Goal: Transaction & Acquisition: Book appointment/travel/reservation

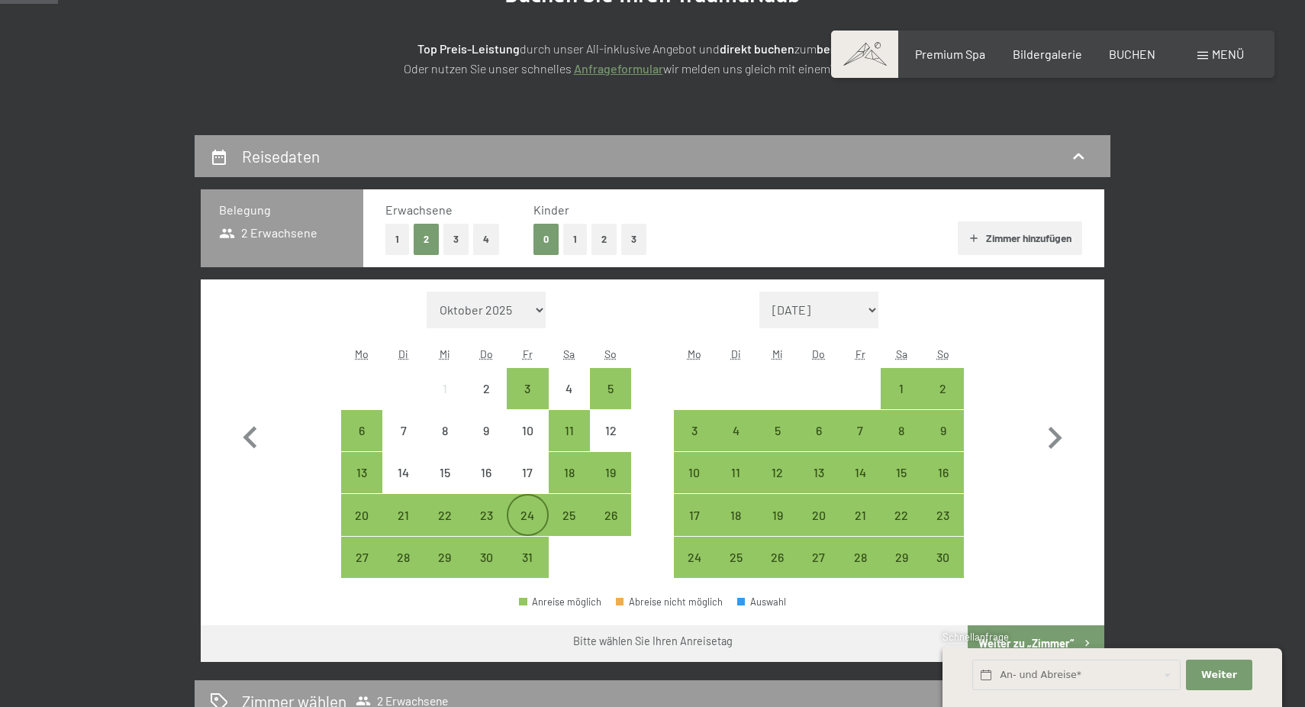
click at [523, 517] on div "24" at bounding box center [527, 528] width 38 height 38
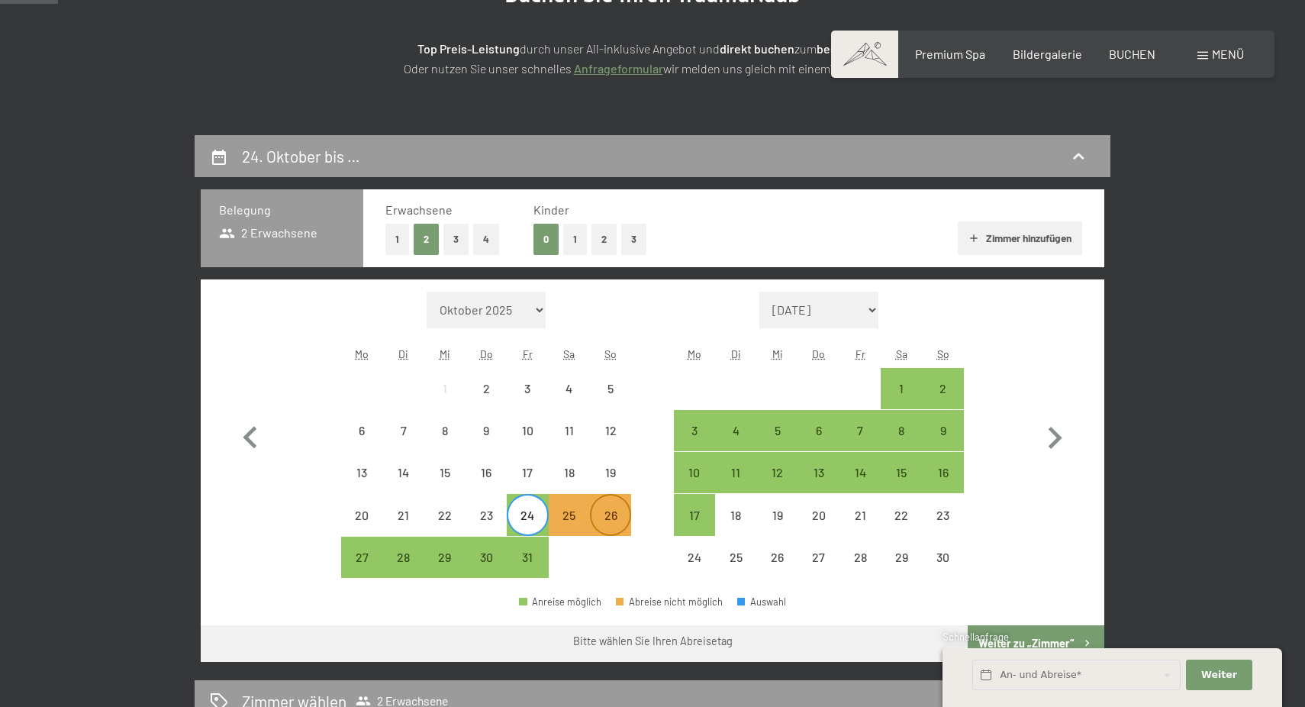
click at [620, 517] on div "26" at bounding box center [610, 528] width 38 height 38
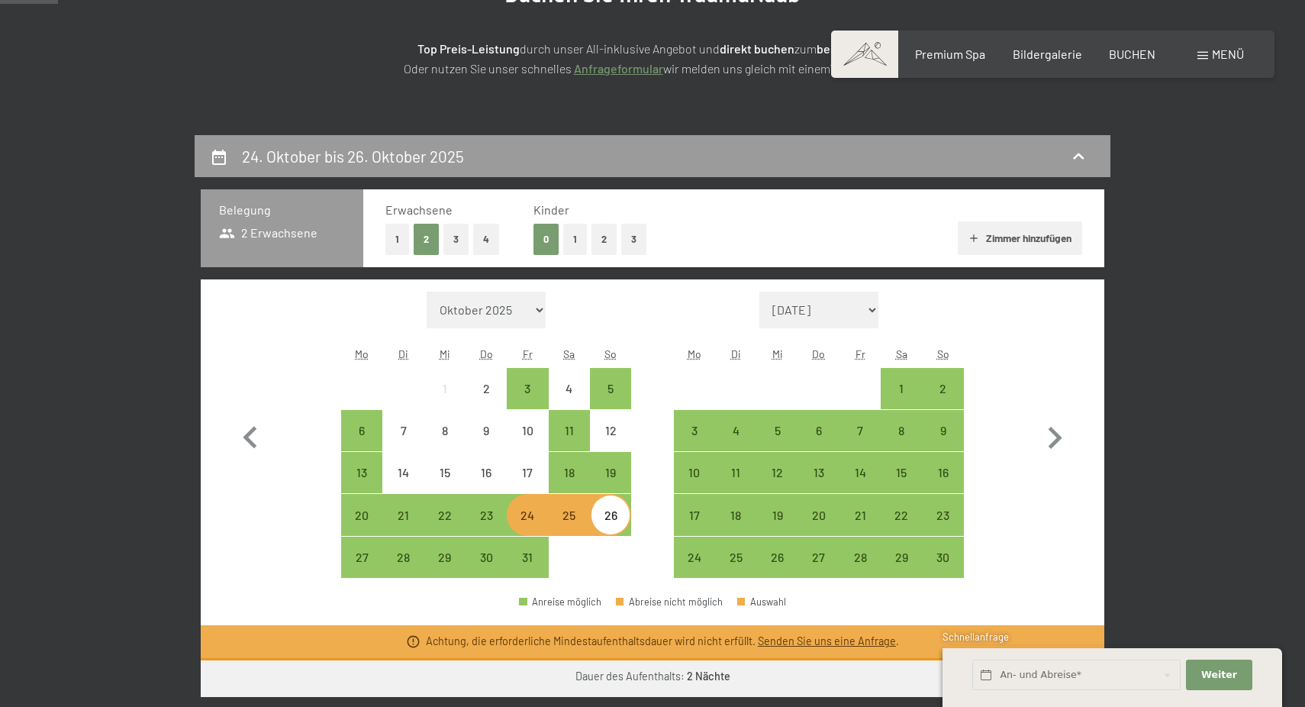
click at [523, 514] on div "24" at bounding box center [527, 528] width 38 height 38
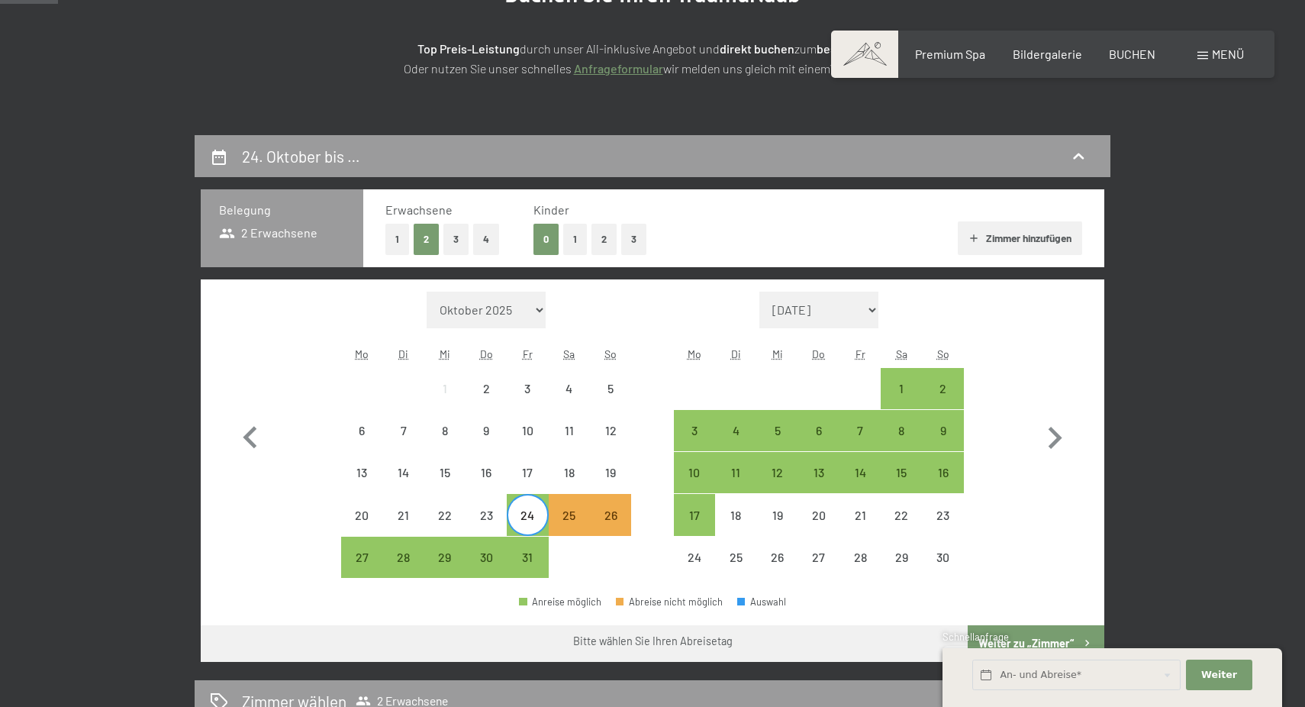
click at [608, 569] on div at bounding box center [610, 556] width 41 height 41
click at [349, 552] on div "27" at bounding box center [362, 570] width 38 height 38
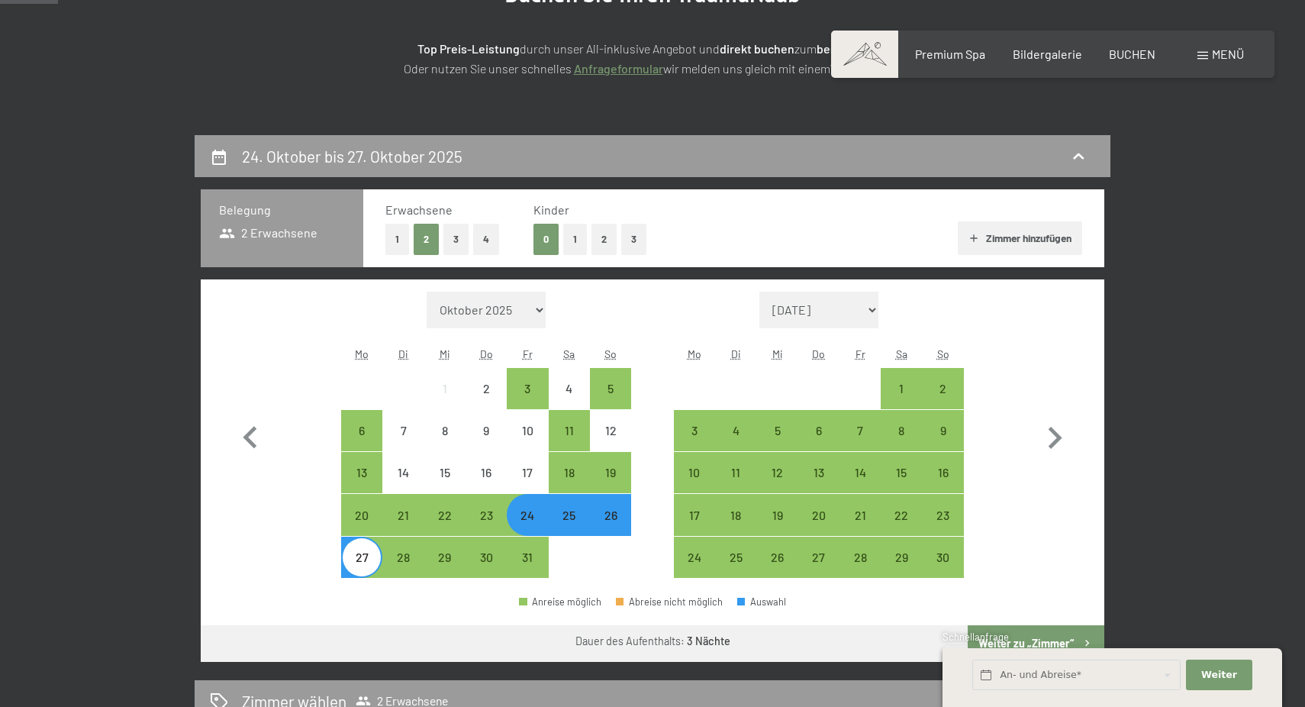
click at [571, 233] on button "1" at bounding box center [575, 239] width 24 height 31
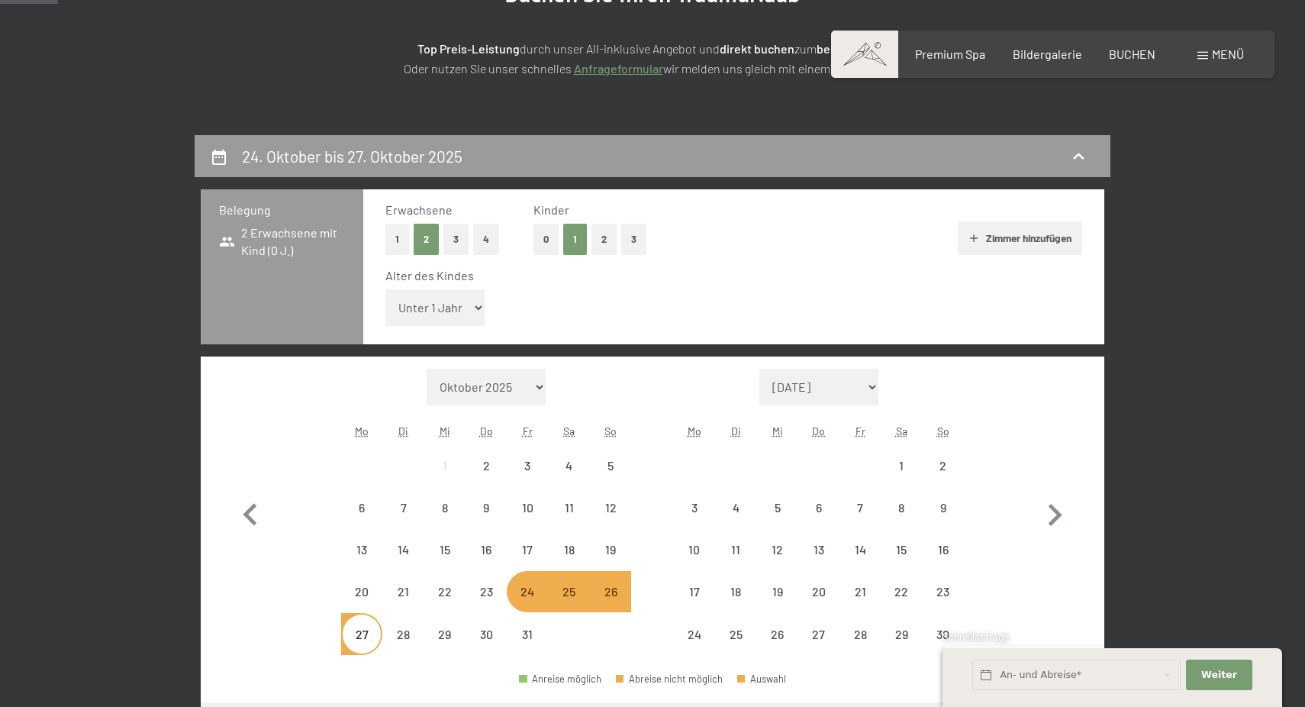
click at [482, 301] on select "Unter 1 Jahr 1 Jahr 2 Jahre 3 Jahre 4 Jahre 5 Jahre 6 Jahre 7 Jahre 8 Jahre 9 J…" at bounding box center [434, 307] width 99 height 37
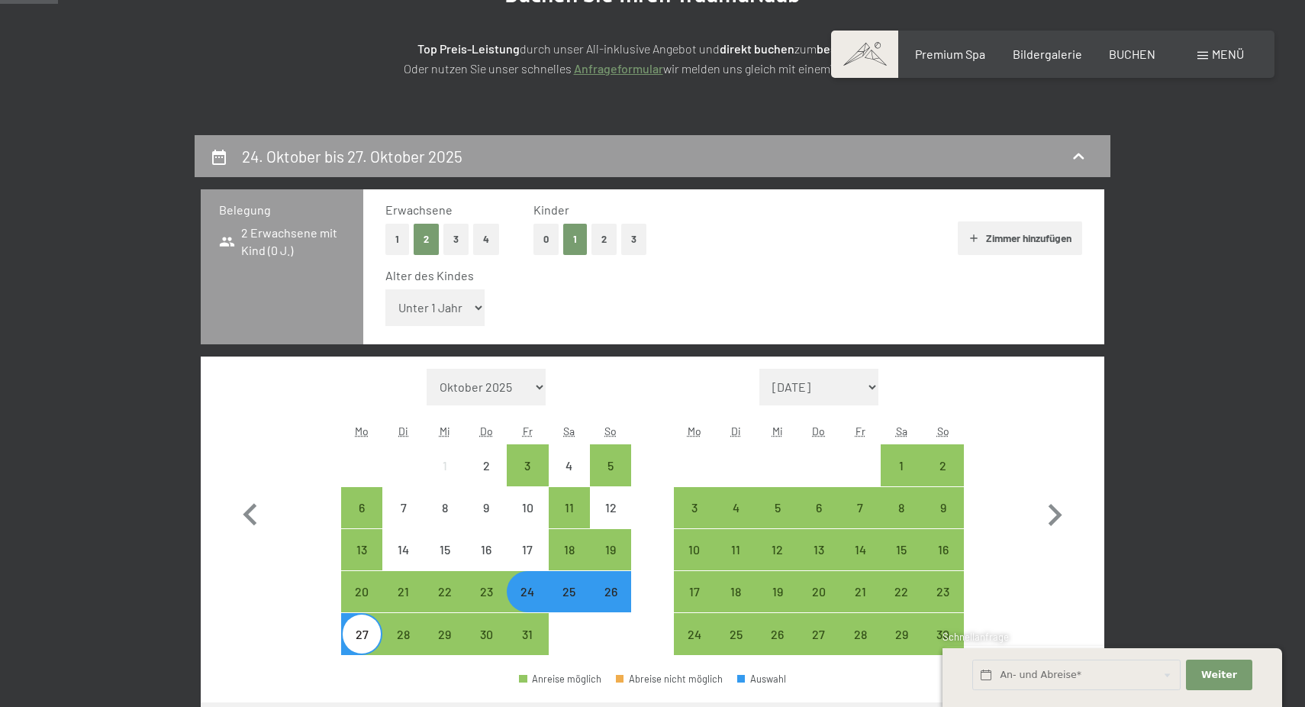
select select "7"
click at [385, 289] on select "Unter 1 Jahr 1 Jahr 2 Jahre 3 Jahre 4 Jahre 5 Jahre 6 Jahre 7 Jahre 8 Jahre 9 J…" at bounding box center [434, 307] width 99 height 37
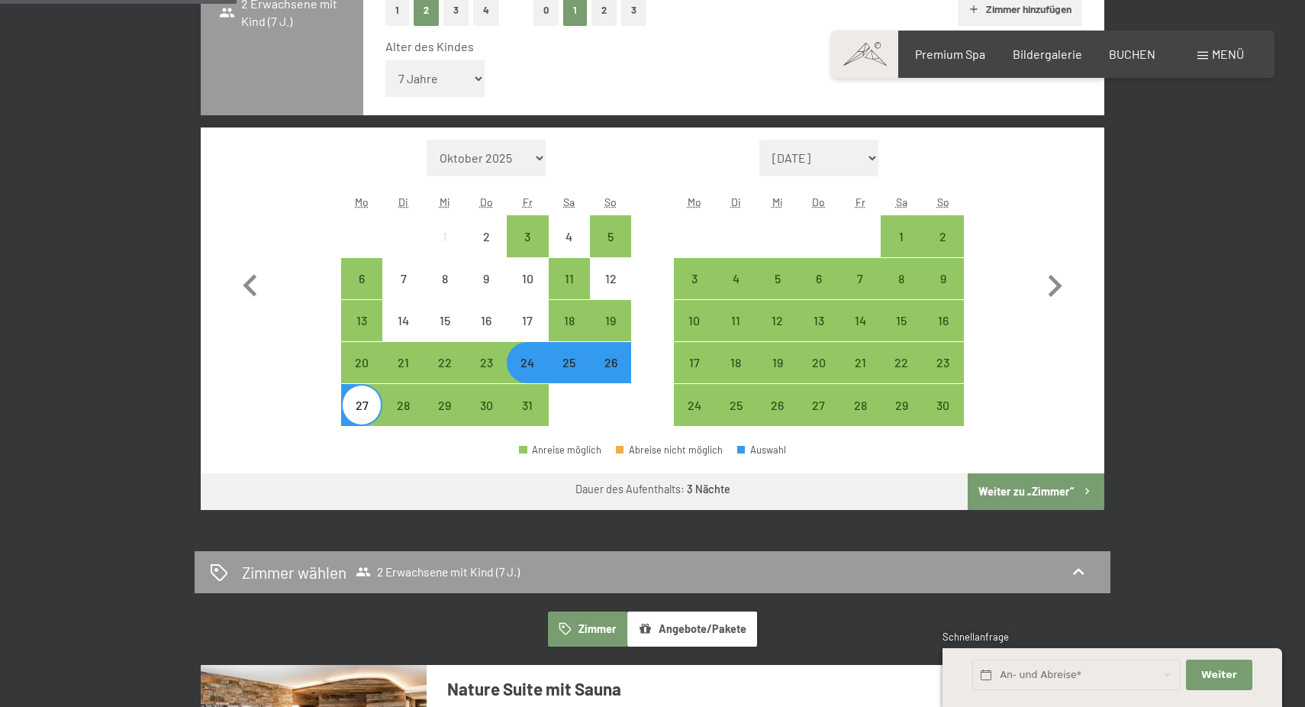
click at [1051, 497] on button "Weiter zu „Zimmer“" at bounding box center [1035, 491] width 137 height 37
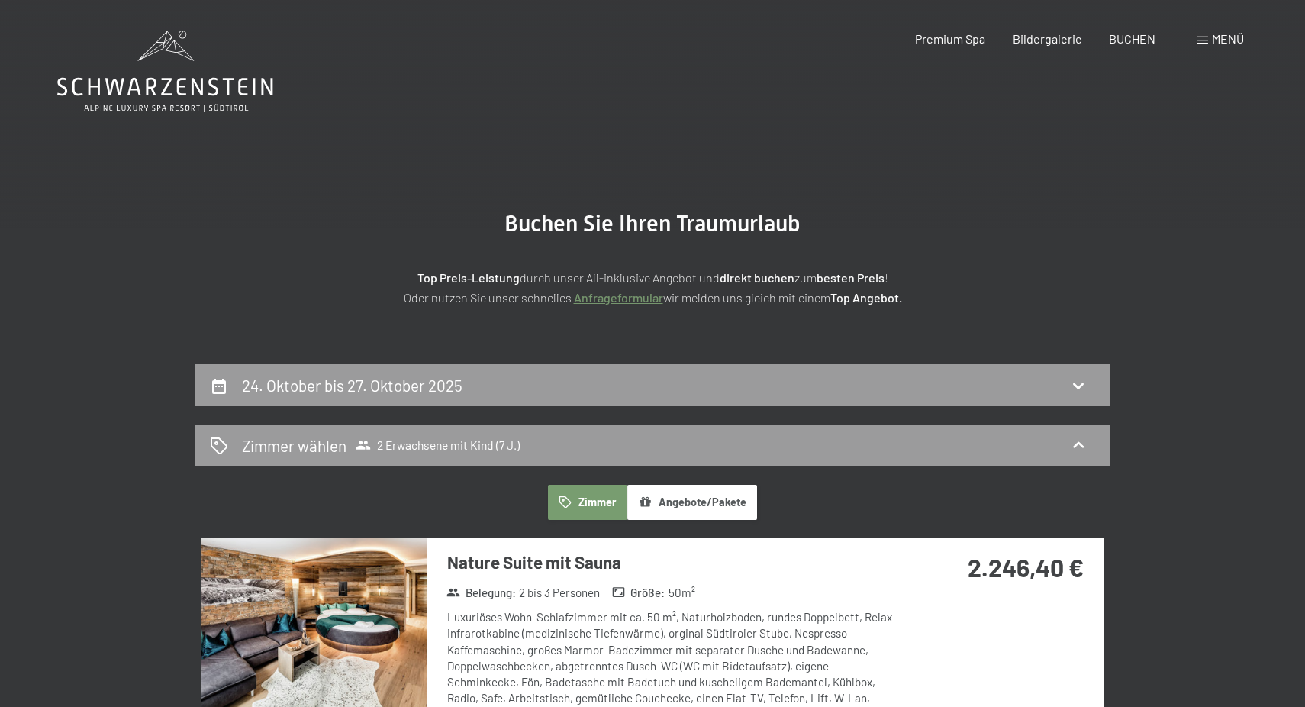
click at [594, 398] on span "Einwilligung Marketing*" at bounding box center [569, 397] width 126 height 15
click at [498, 398] on input "Einwilligung Marketing*" at bounding box center [490, 397] width 15 height 15
checkbox input "false"
click at [600, 366] on div "24. Oktober bis 27. Oktober 2025" at bounding box center [653, 385] width 916 height 42
select select "7"
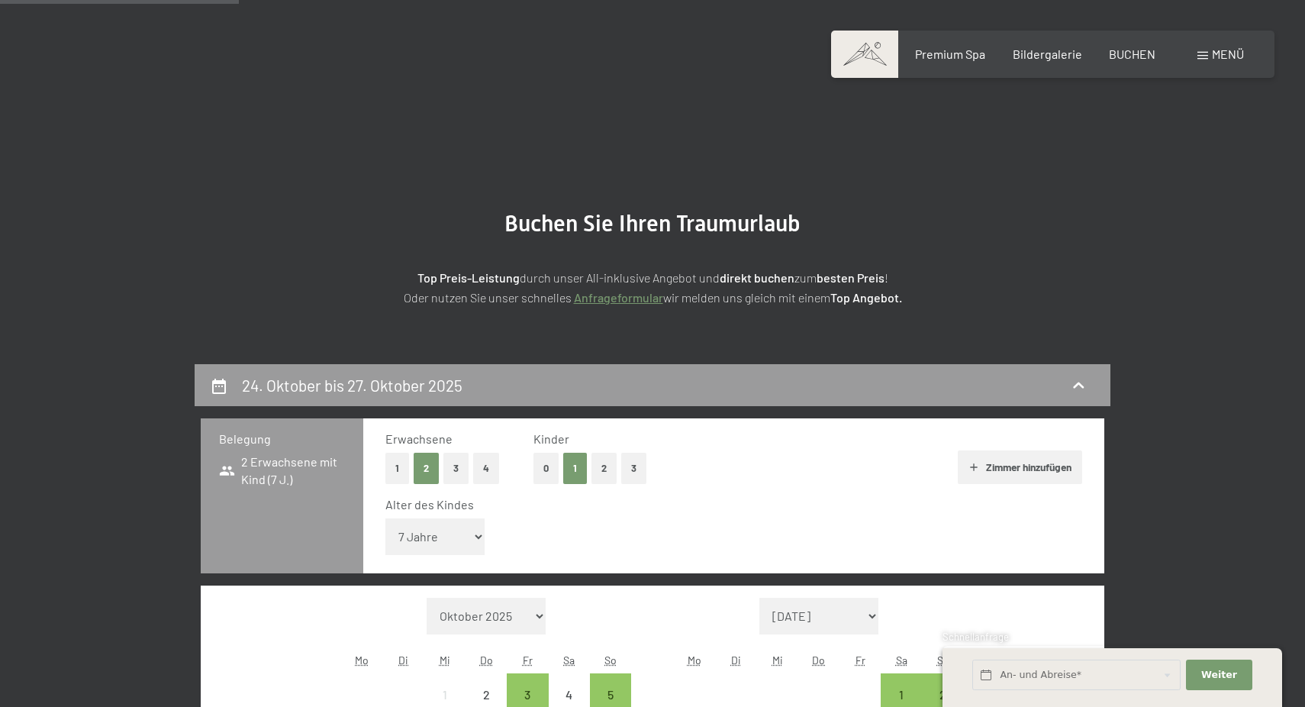
scroll to position [364, 0]
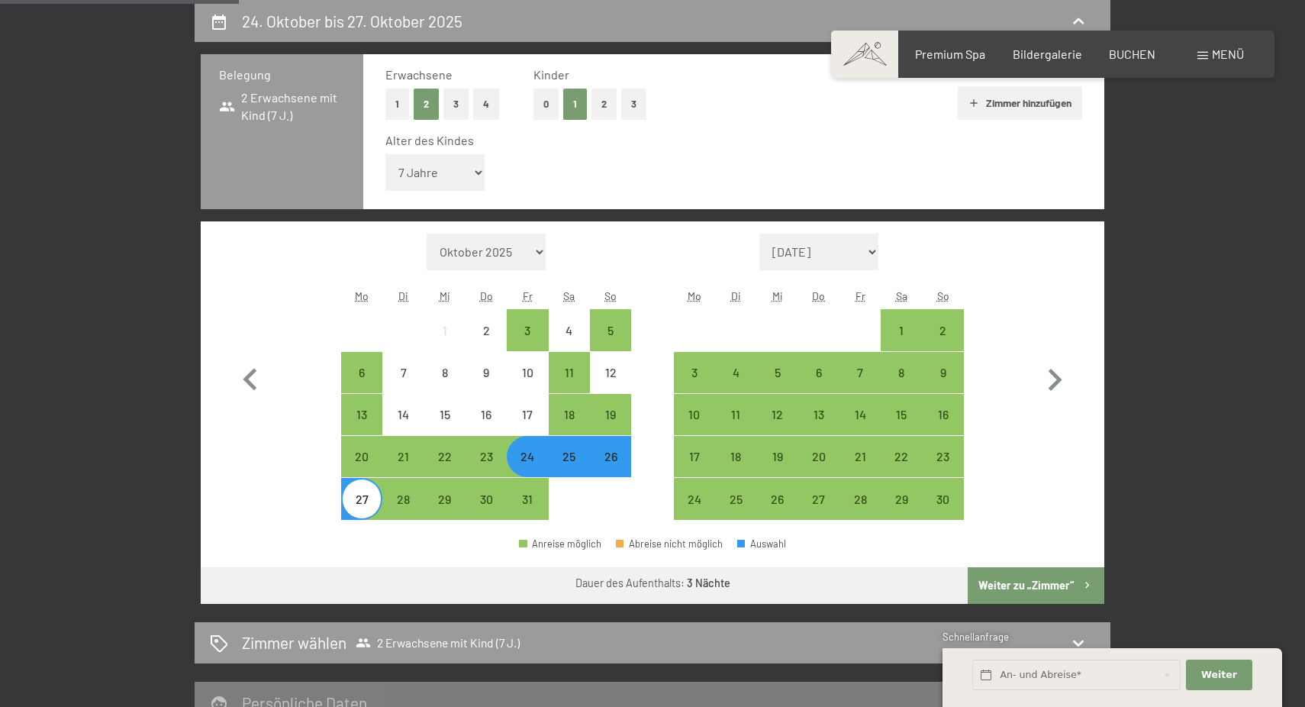
click at [550, 99] on button "0" at bounding box center [545, 104] width 25 height 31
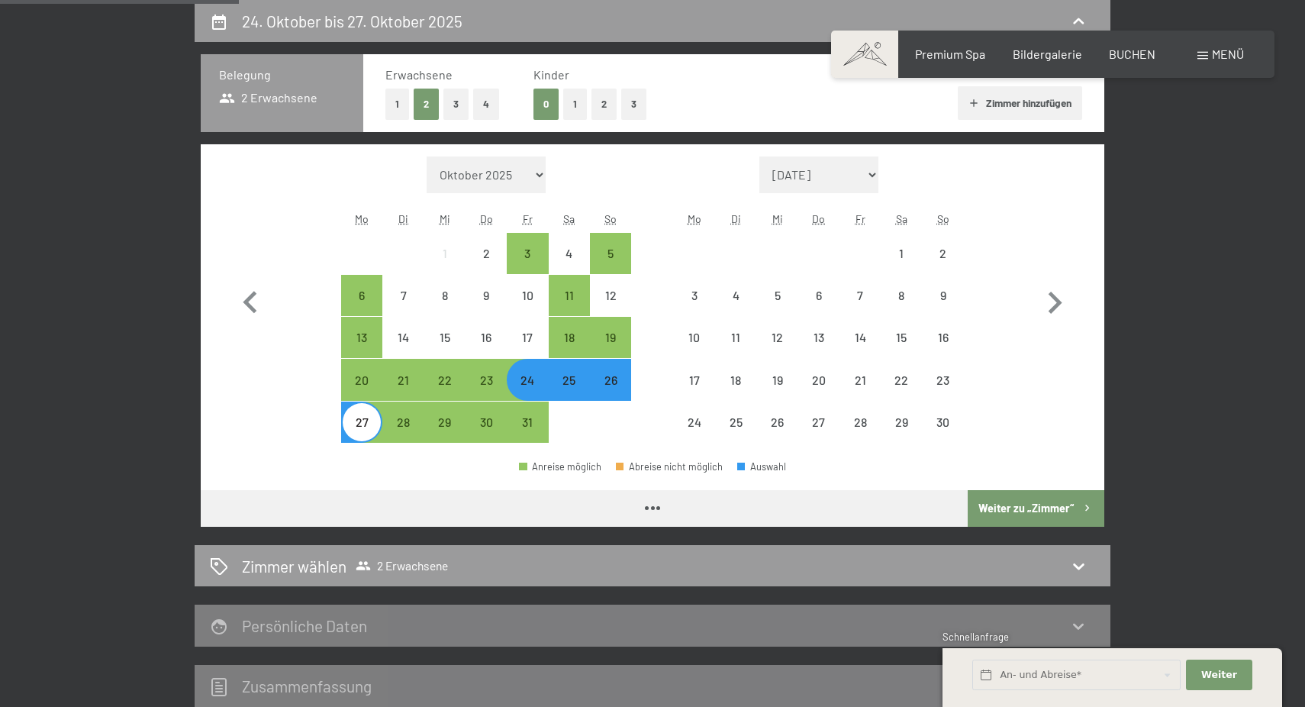
click at [1056, 511] on button "Weiter zu „Zimmer“" at bounding box center [1035, 508] width 137 height 37
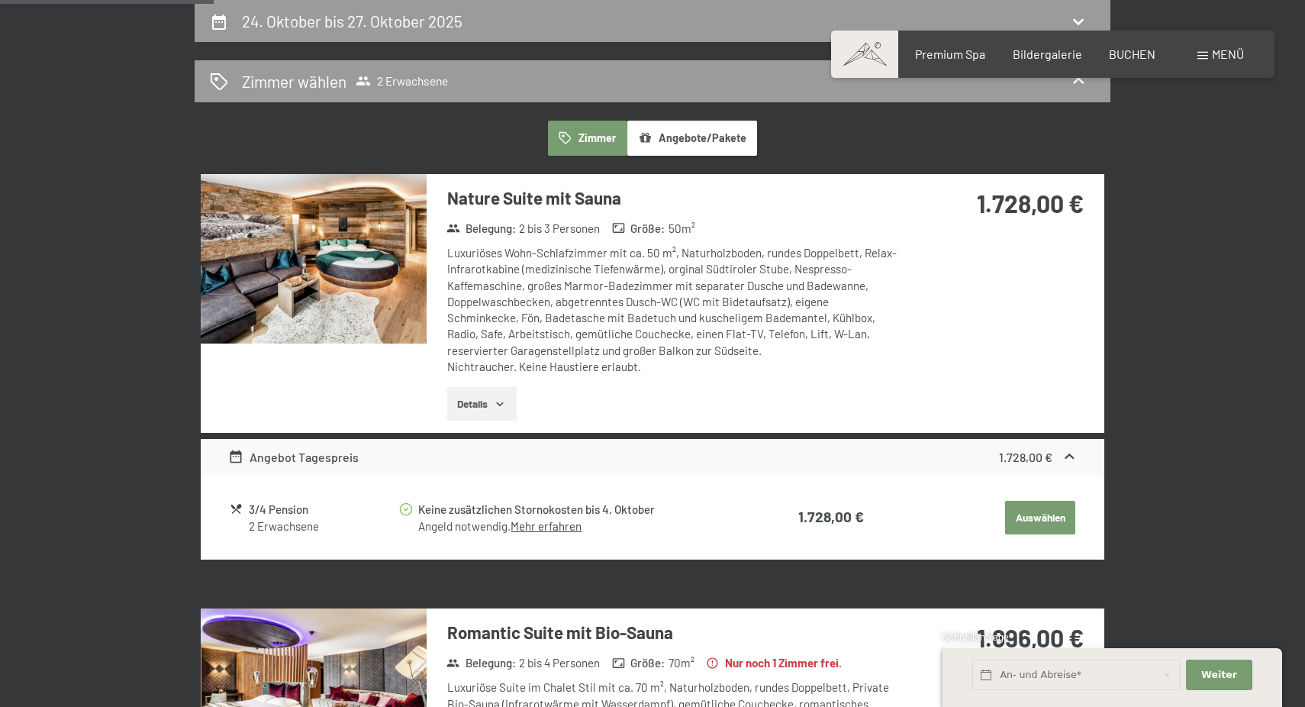
scroll to position [0, 0]
